Goal: Check status: Check status

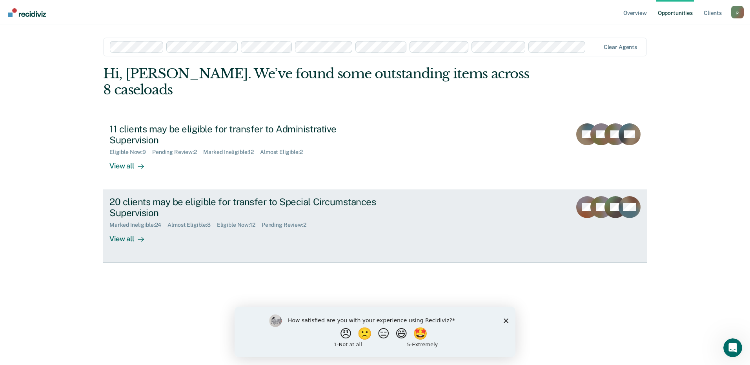
click at [350, 219] on div "Marked Ineligible : 24 Almost Eligible : 8 Eligible Now : 12 Pending Review : 2" at bounding box center [246, 224] width 275 height 10
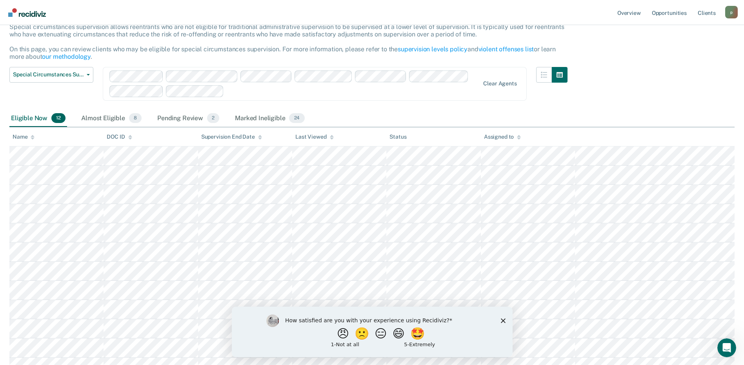
scroll to position [75, 0]
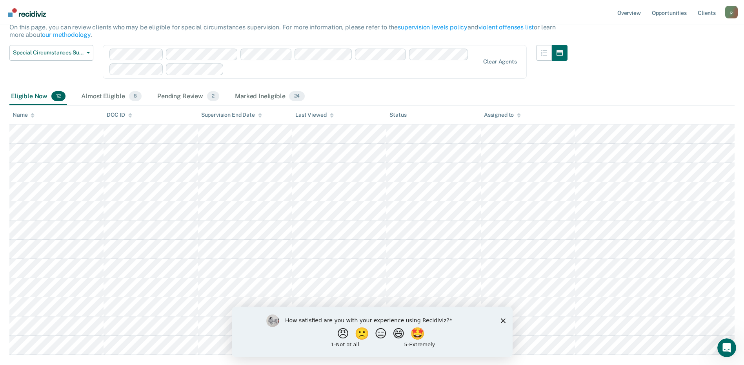
click at [503, 320] on polygon "Close survey" at bounding box center [502, 320] width 5 height 5
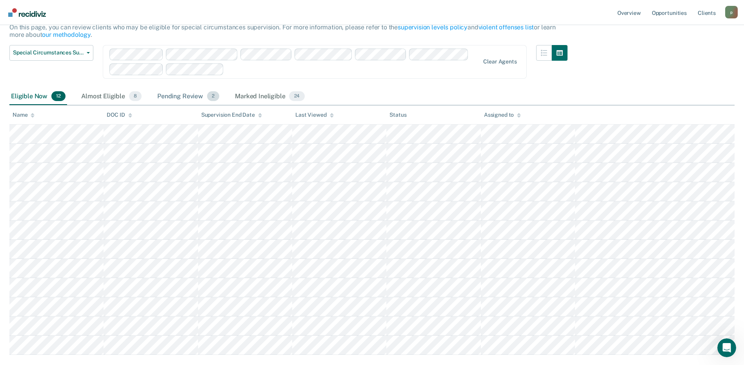
click at [166, 96] on div "Pending Review 2" at bounding box center [188, 96] width 65 height 17
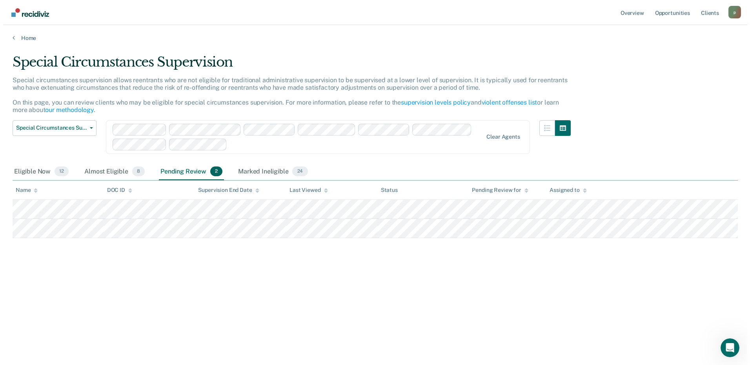
scroll to position [0, 0]
